Goal: Task Accomplishment & Management: Complete application form

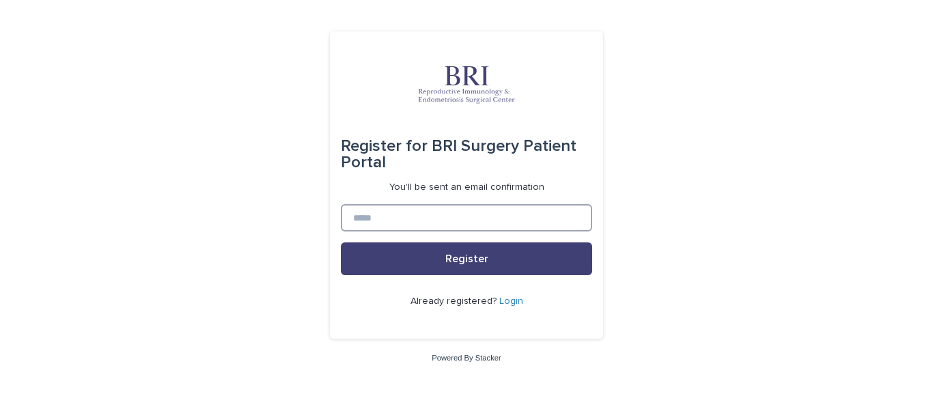
click at [474, 217] on input at bounding box center [466, 217] width 251 height 27
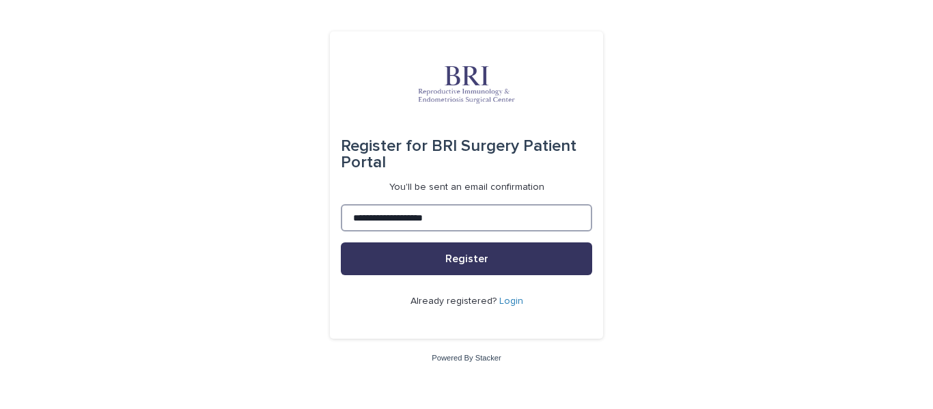
type input "**********"
click at [478, 264] on span "Register" at bounding box center [466, 258] width 43 height 11
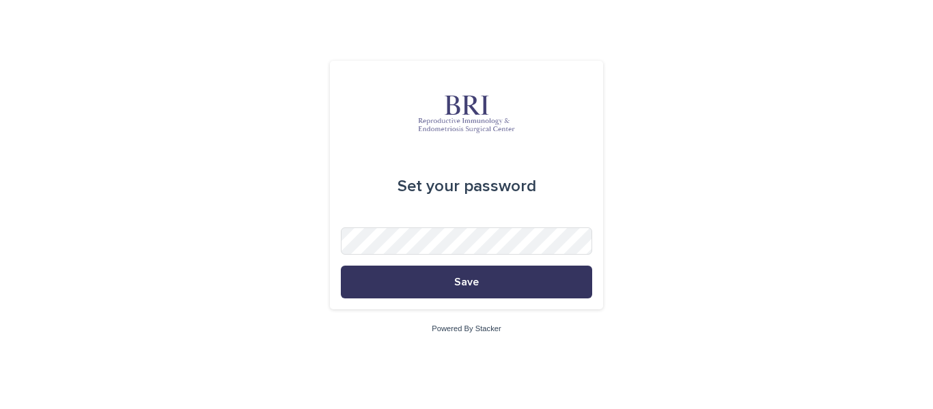
click at [459, 290] on button "Save" at bounding box center [466, 282] width 251 height 33
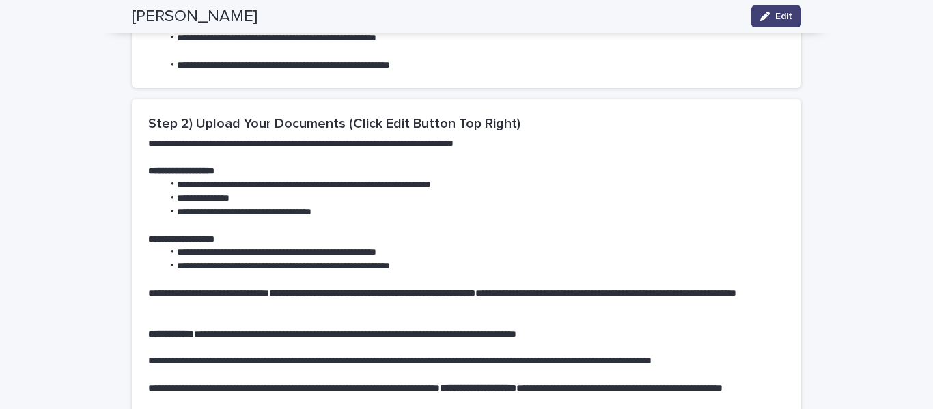
scroll to position [576, 0]
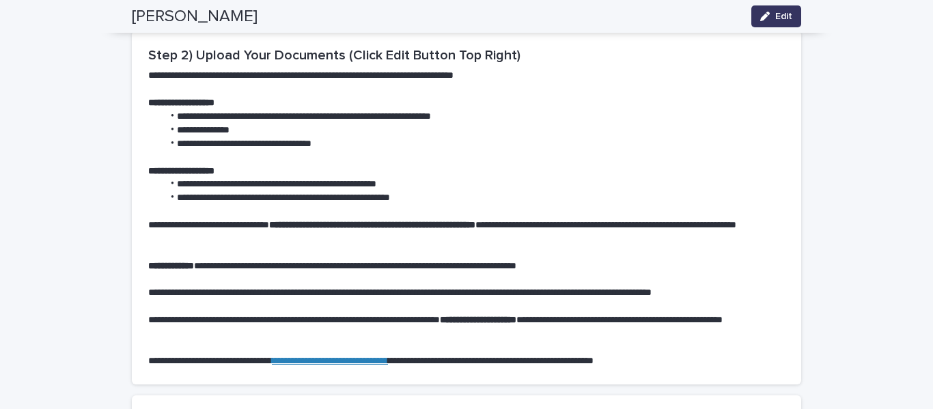
click at [765, 11] on button "Edit" at bounding box center [776, 16] width 50 height 22
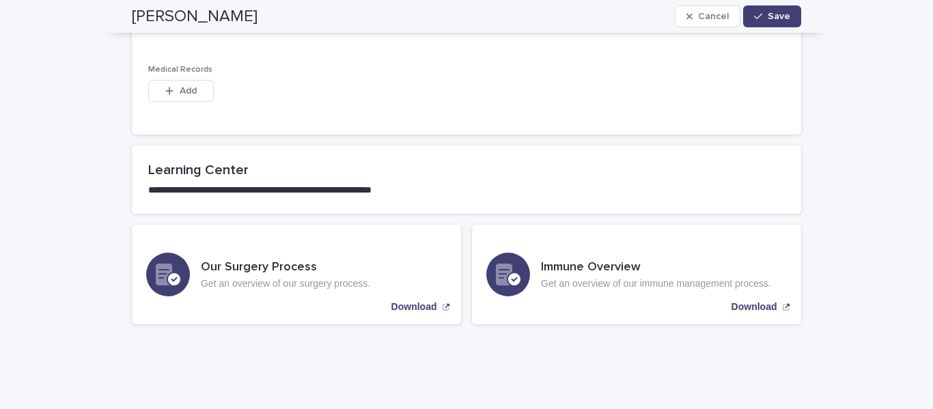
scroll to position [928, 0]
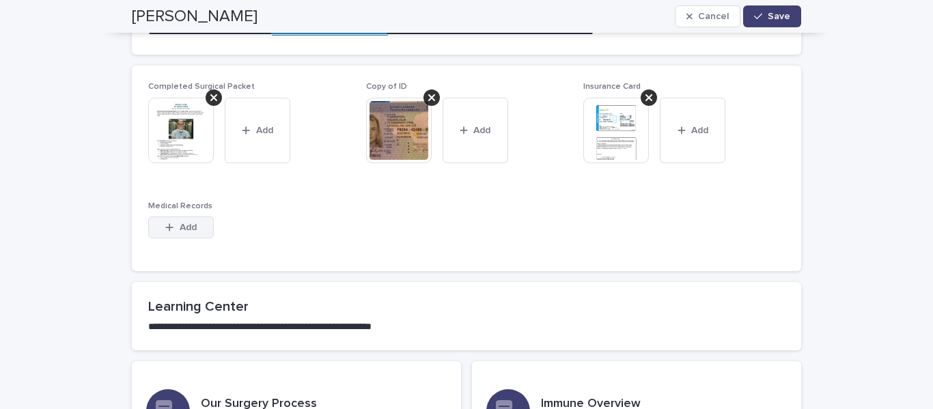
click at [165, 222] on button "Add" at bounding box center [181, 227] width 66 height 22
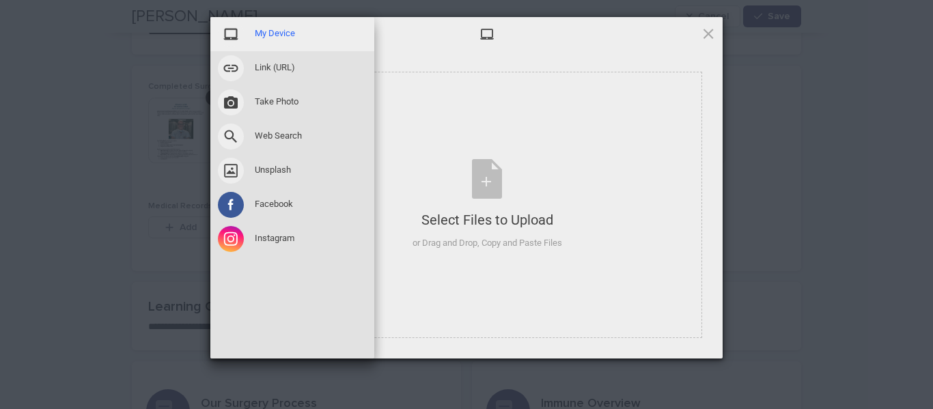
click at [270, 32] on span "My Device" at bounding box center [275, 33] width 40 height 12
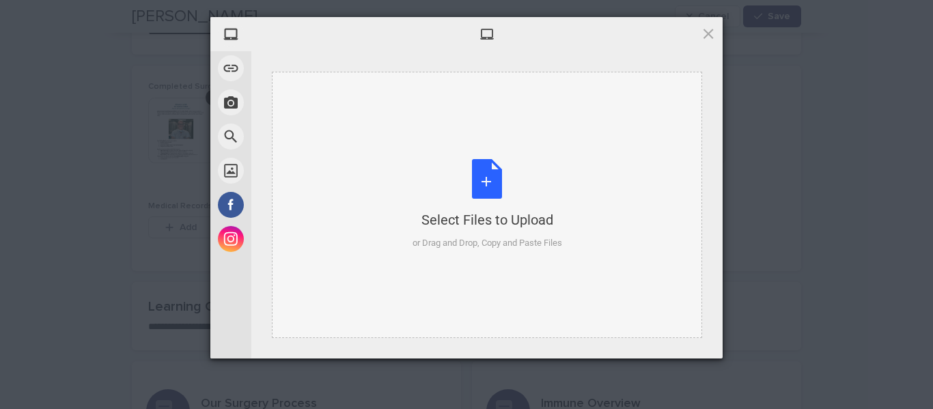
click at [485, 192] on div "Select Files to Upload or Drag and Drop, Copy and Paste Files" at bounding box center [487, 204] width 150 height 91
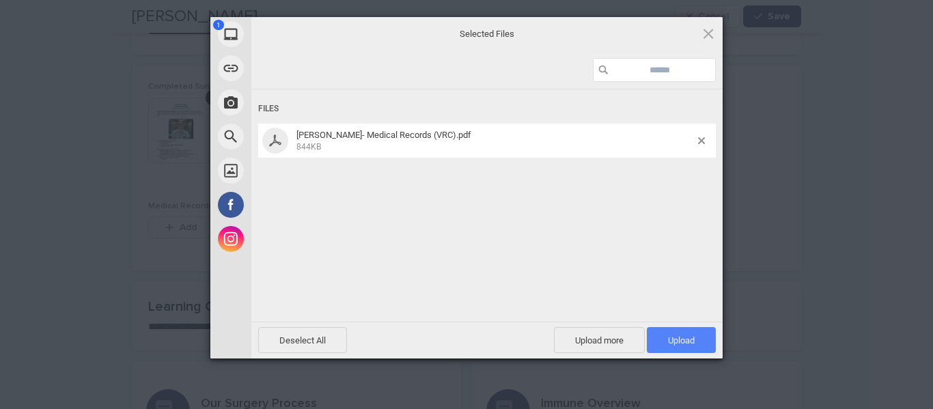
click at [672, 340] on span "Upload 1" at bounding box center [681, 340] width 27 height 10
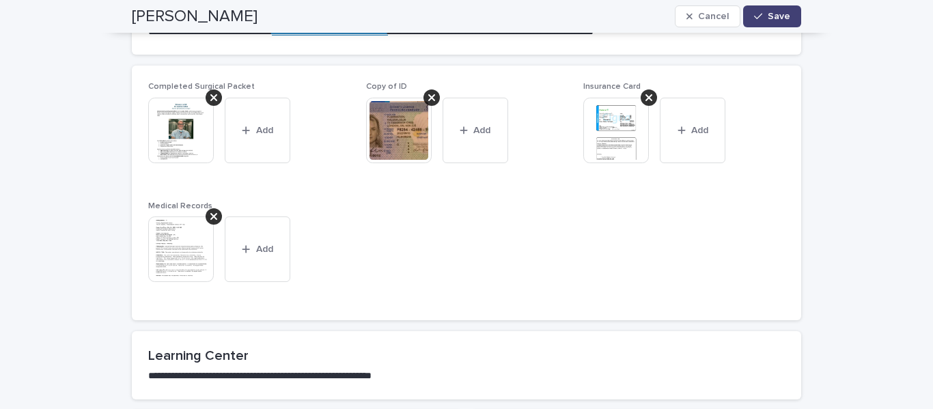
scroll to position [1133, 0]
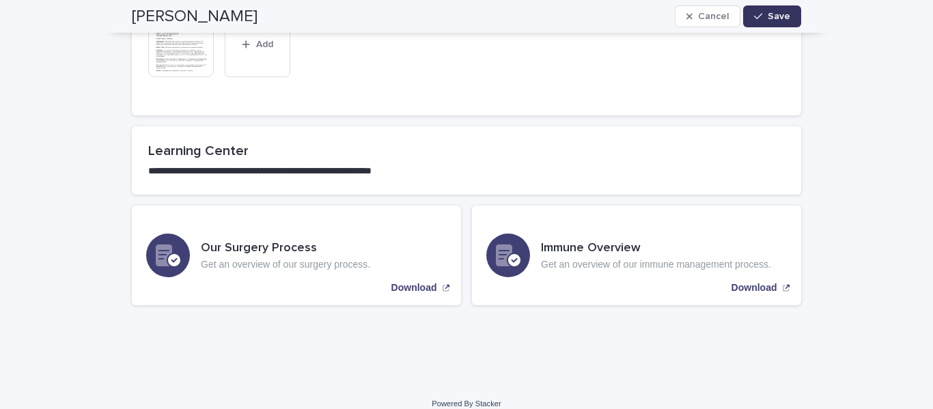
click at [771, 12] on span "Save" at bounding box center [778, 17] width 23 height 10
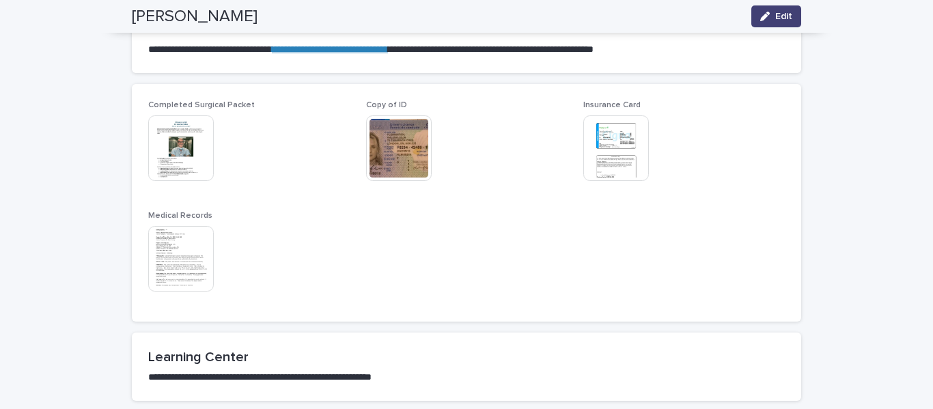
scroll to position [614, 0]
